Goal: Transaction & Acquisition: Purchase product/service

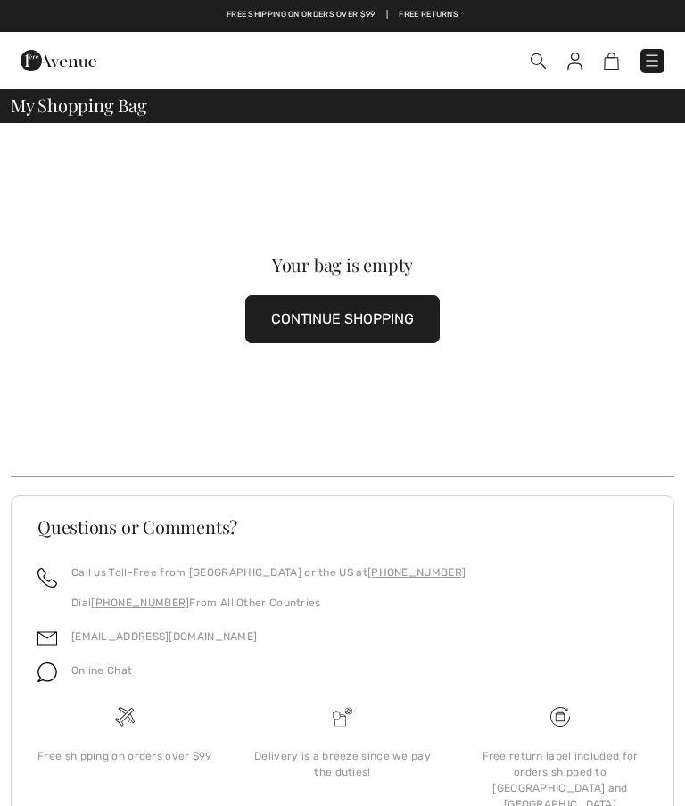
click at [30, 63] on img at bounding box center [59, 61] width 76 height 36
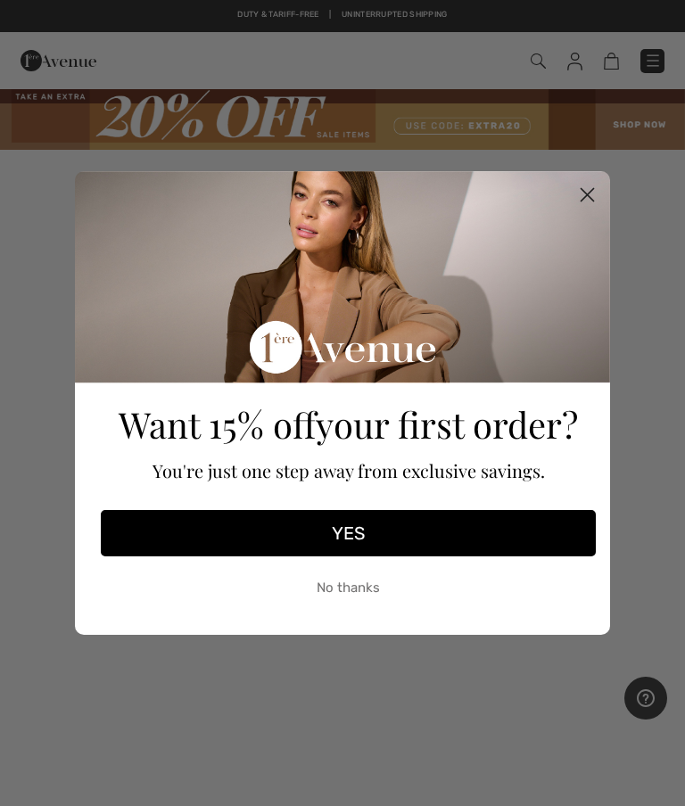
click at [601, 186] on icon "Close dialog" at bounding box center [587, 194] width 31 height 31
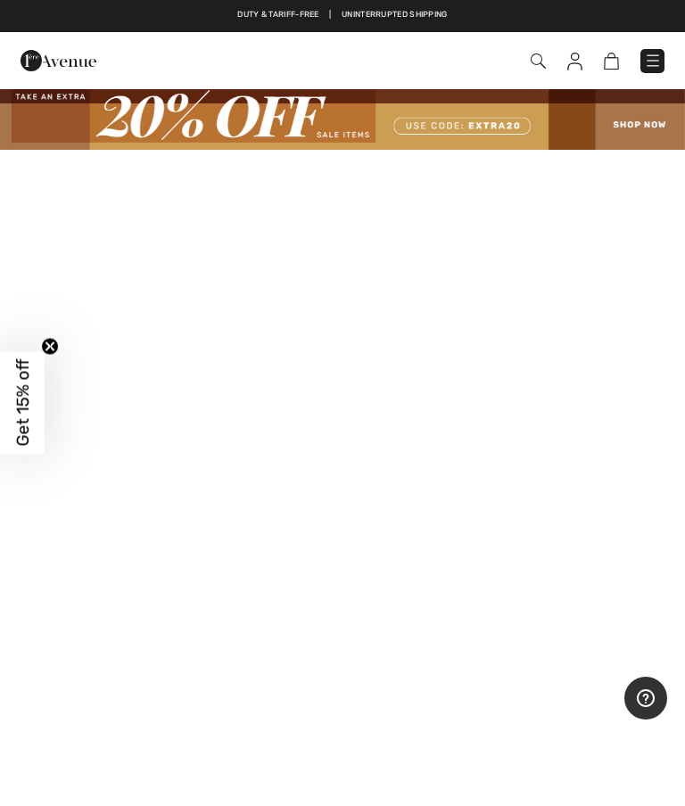
click at [631, 113] on img at bounding box center [342, 118] width 685 height 62
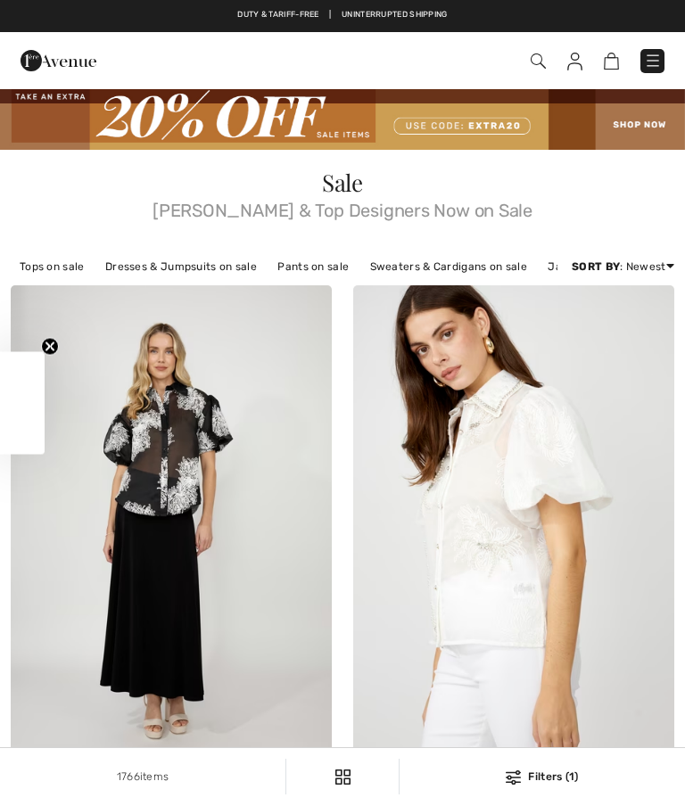
checkbox input "true"
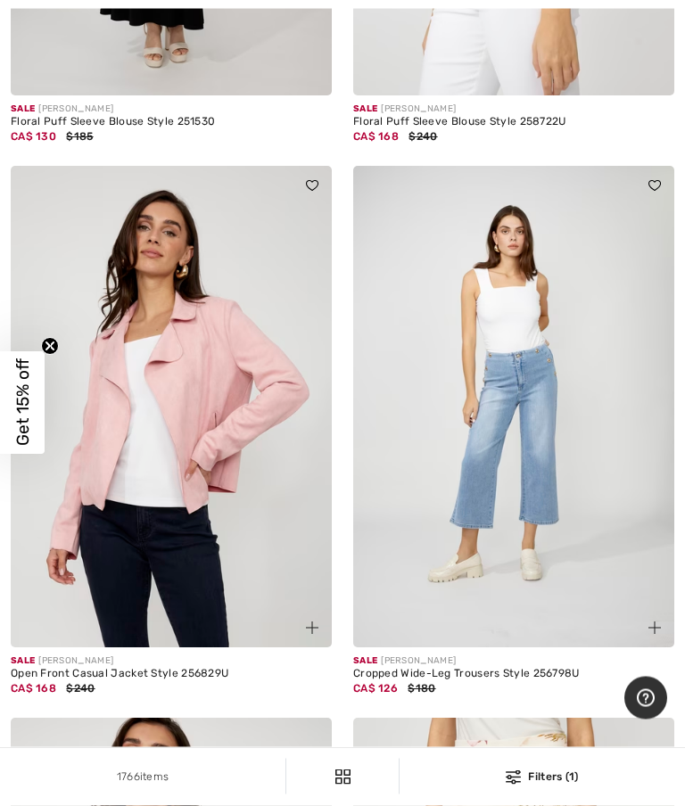
scroll to position [672, 0]
click at [90, 553] on img at bounding box center [171, 407] width 321 height 482
click at [103, 355] on img at bounding box center [171, 407] width 321 height 482
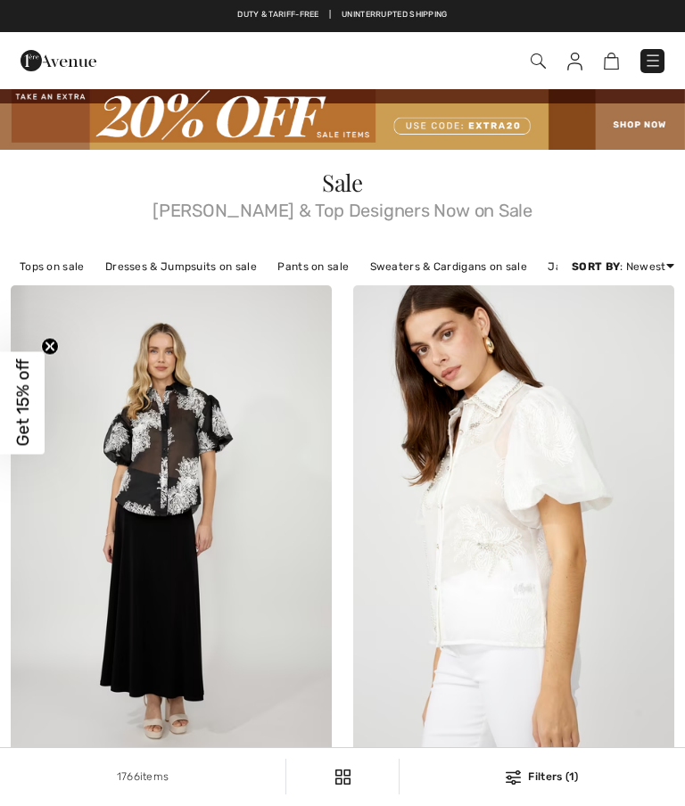
checkbox input "true"
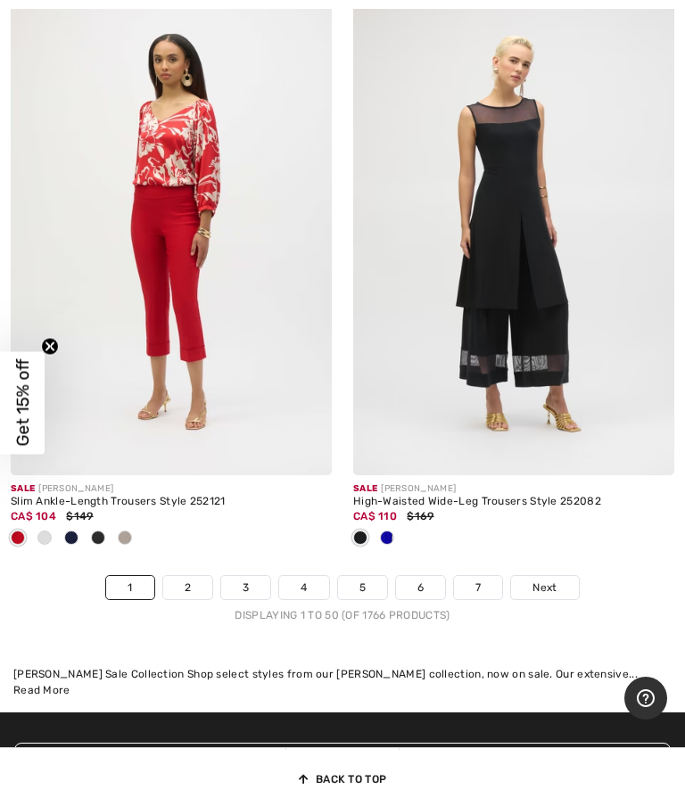
scroll to position [14574, 0]
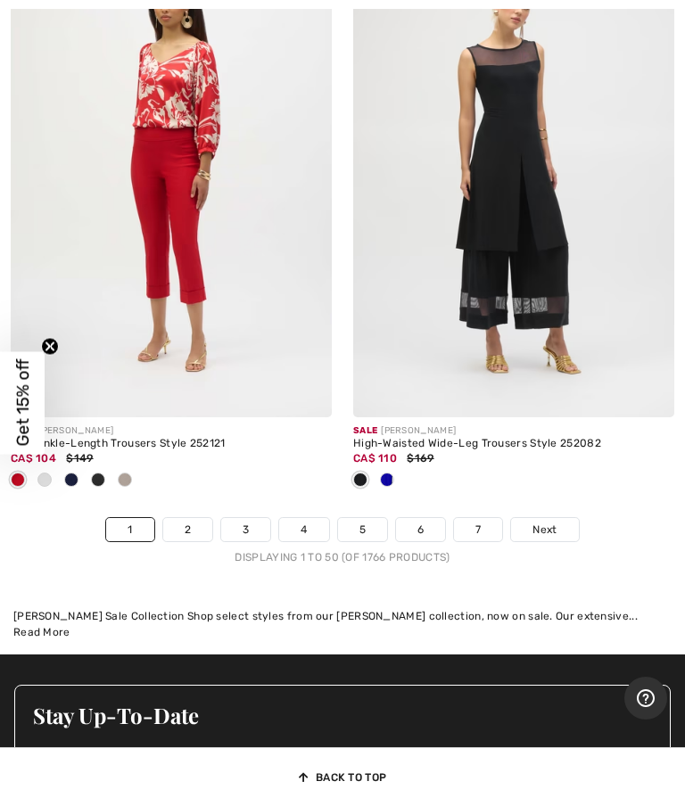
click at [550, 522] on span "Next" at bounding box center [545, 530] width 24 height 16
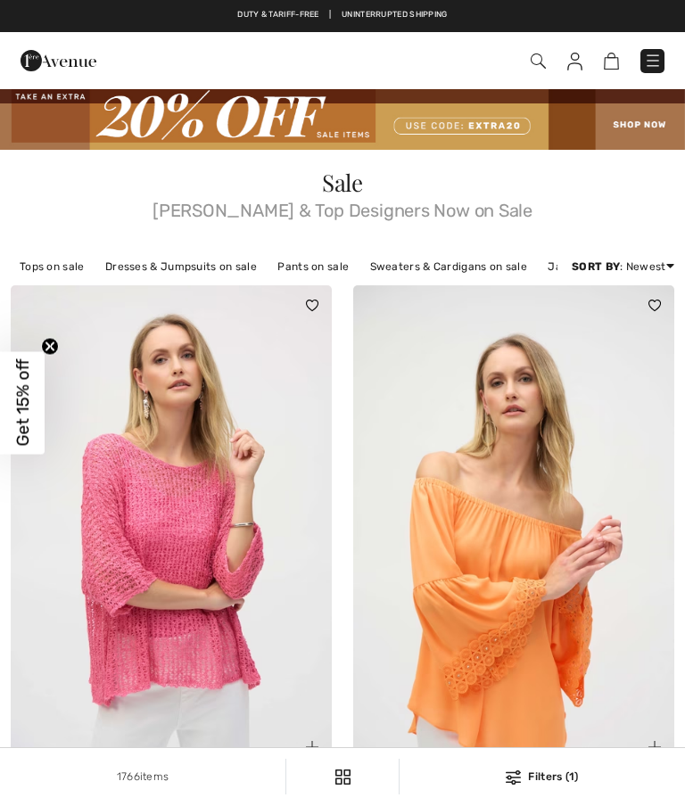
checkbox input "true"
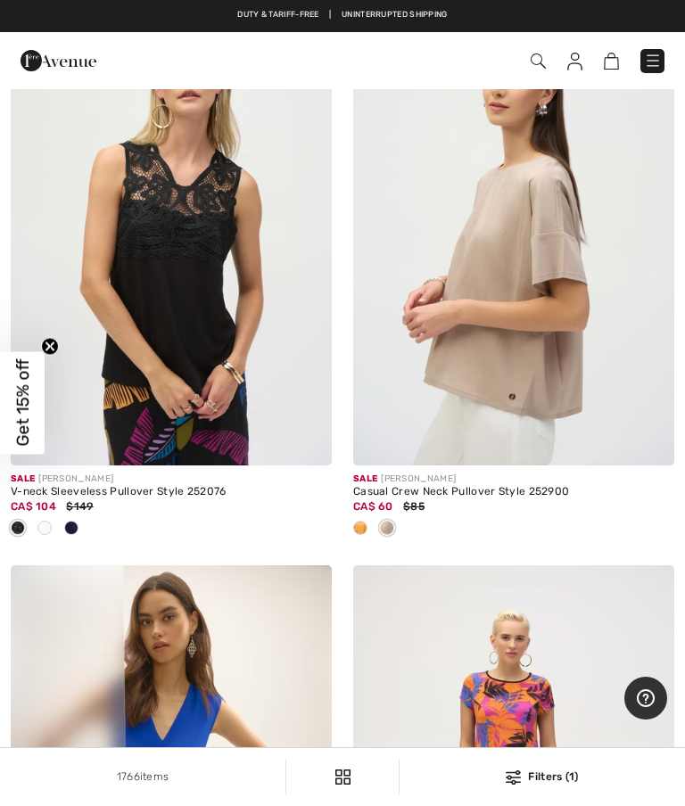
scroll to position [882, 0]
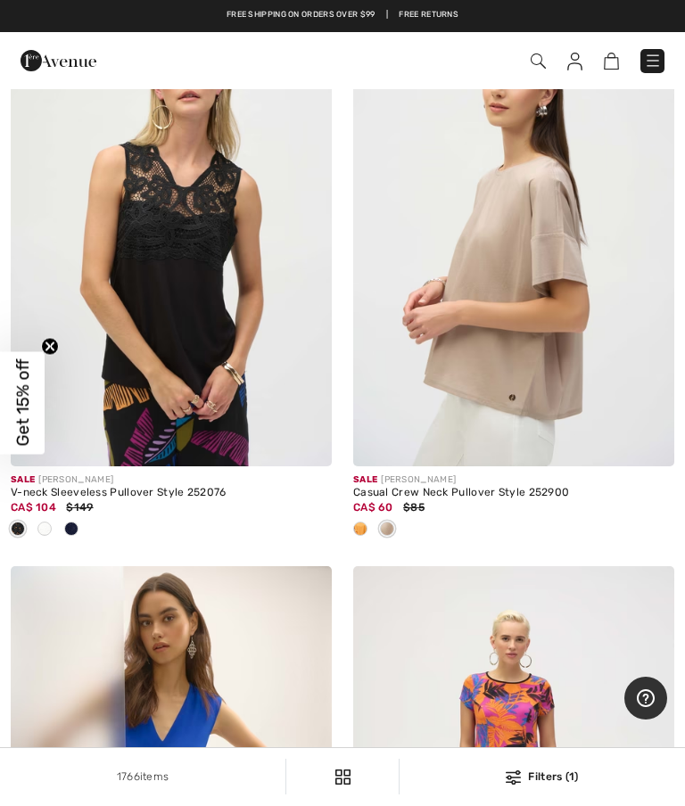
click at [462, 496] on div "Casual Crew Neck Pullover Style 252900" at bounding box center [513, 493] width 321 height 12
click at [551, 389] on img at bounding box center [513, 226] width 321 height 482
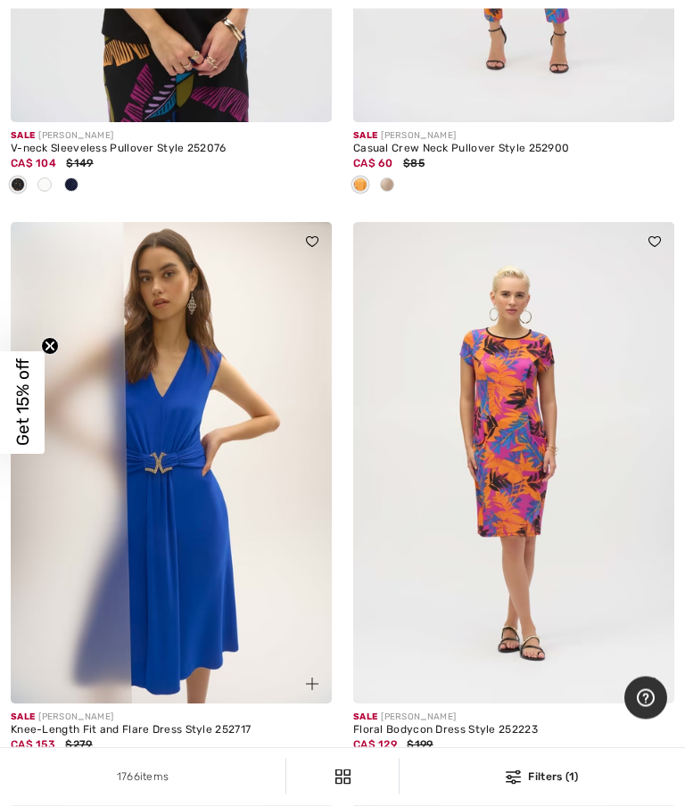
scroll to position [1226, 0]
click at [581, 805] on div "1766 items Filters (1) ✖ Clear View Results 1766" at bounding box center [342, 776] width 685 height 57
click at [200, 530] on img at bounding box center [171, 463] width 321 height 482
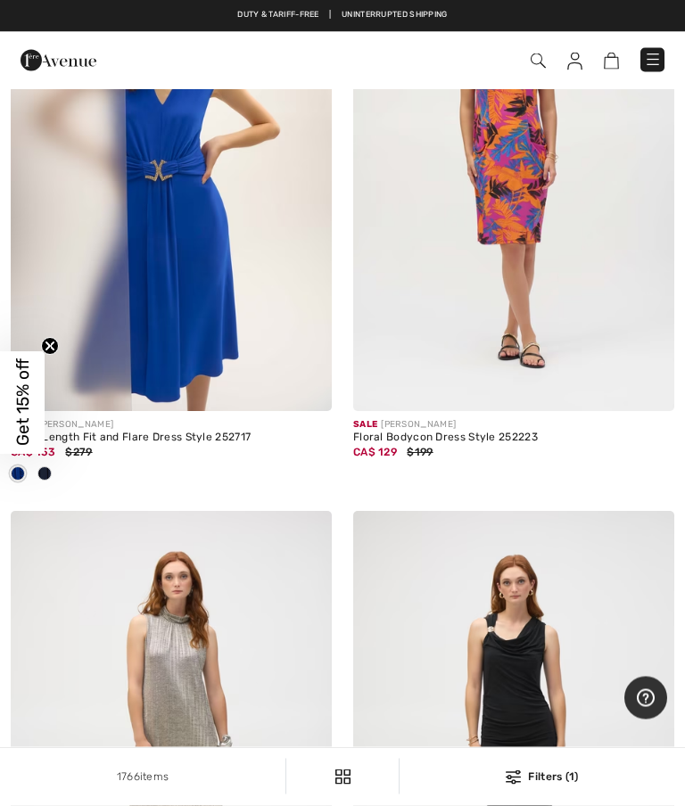
scroll to position [1452, 0]
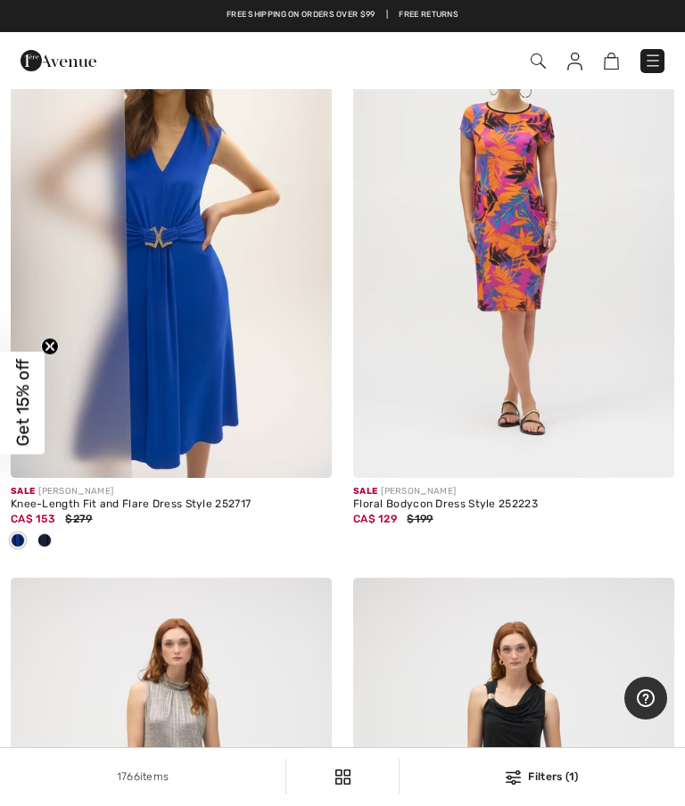
click at [171, 303] on img at bounding box center [171, 237] width 321 height 482
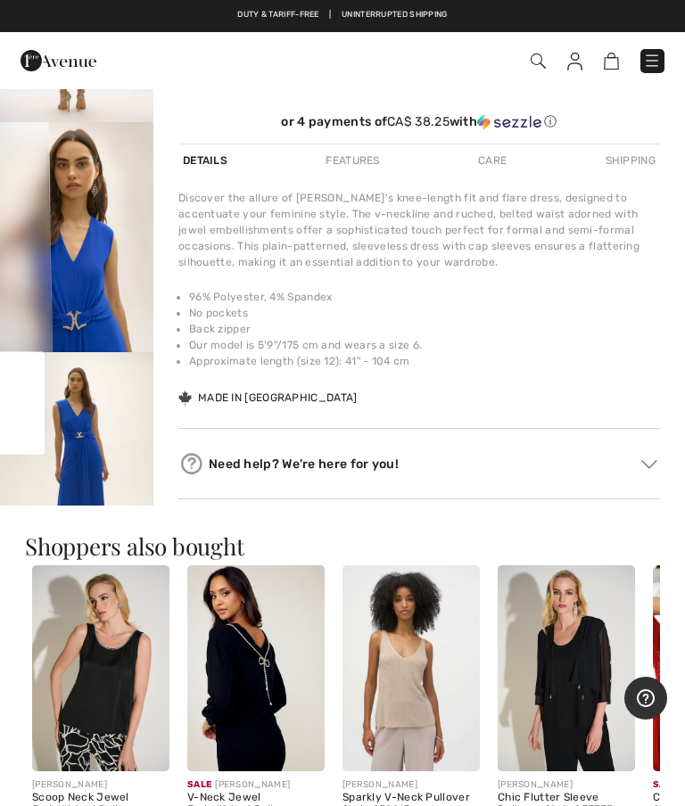
scroll to position [638, 0]
